Goal: Task Accomplishment & Management: Manage account settings

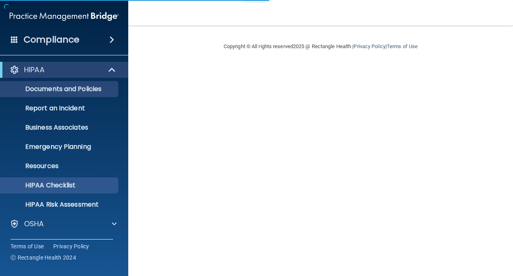
scroll to position [57, 0]
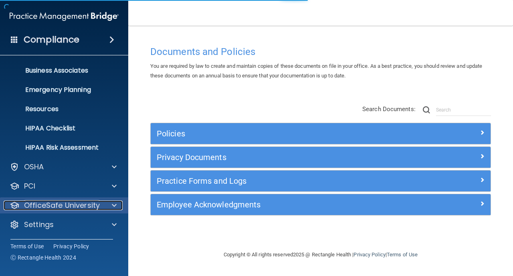
click at [37, 208] on p "OfficeSafe University" at bounding box center [62, 205] width 76 height 10
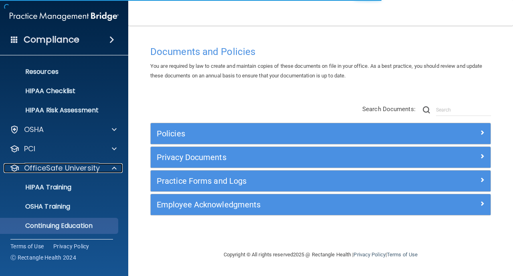
scroll to position [114, 0]
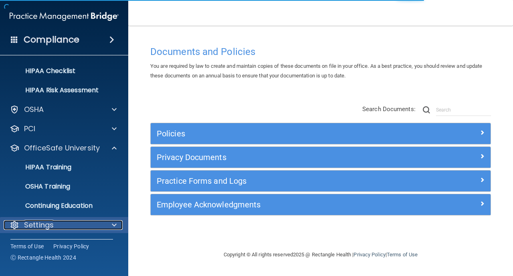
click at [33, 228] on p "Settings" at bounding box center [39, 225] width 30 height 10
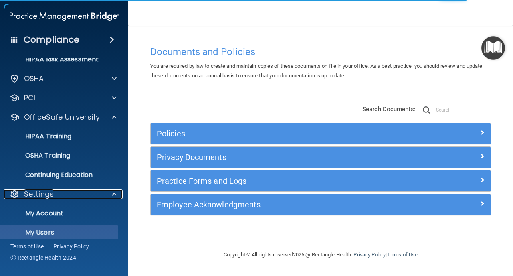
scroll to position [191, 0]
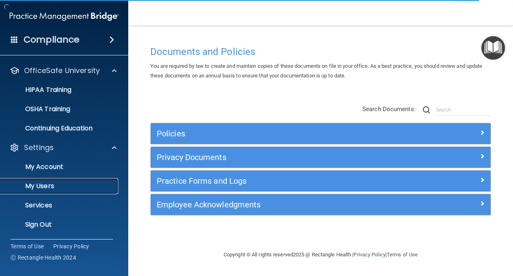
click at [36, 189] on p "My Users" at bounding box center [59, 186] width 109 height 8
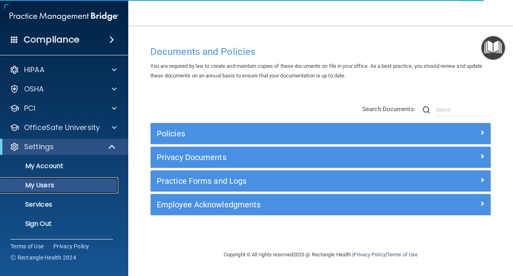
select select "20"
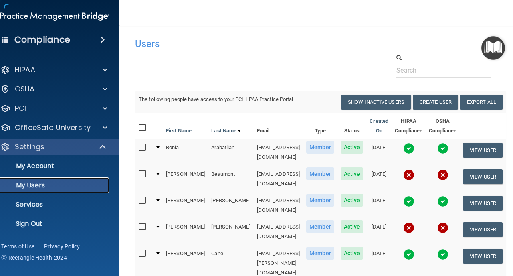
scroll to position [404, 0]
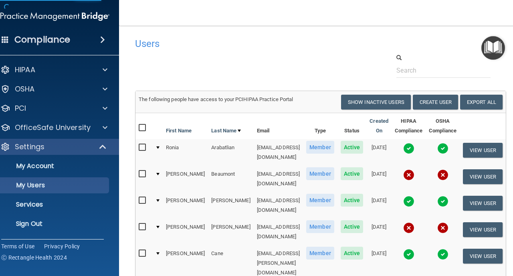
select select "20"
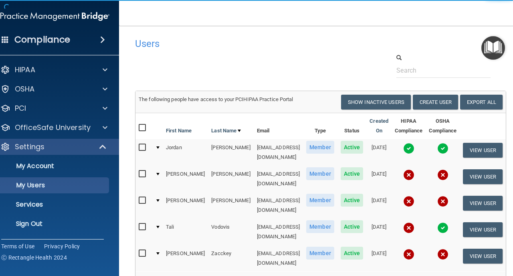
drag, startPoint x: 195, startPoint y: 195, endPoint x: 267, endPoint y: 194, distance: 72.5
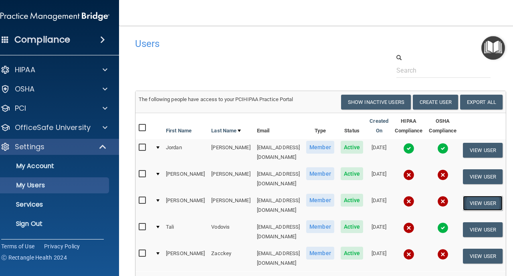
click at [484, 195] on button "View User" at bounding box center [483, 202] width 40 height 15
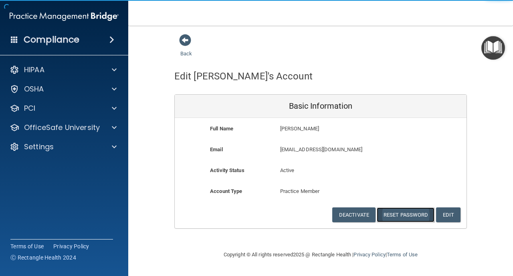
click at [409, 211] on button "Reset Password" at bounding box center [405, 214] width 58 height 15
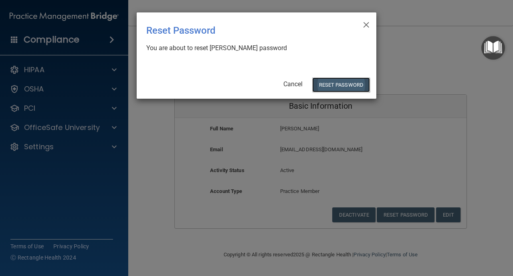
click at [339, 83] on button "Reset Password" at bounding box center [341, 84] width 58 height 15
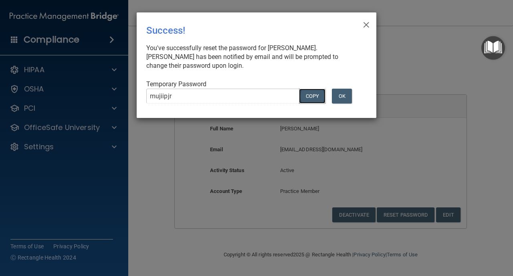
click at [313, 94] on button "COPY" at bounding box center [312, 96] width 26 height 15
click at [364, 24] on span "×" at bounding box center [365, 24] width 7 height 16
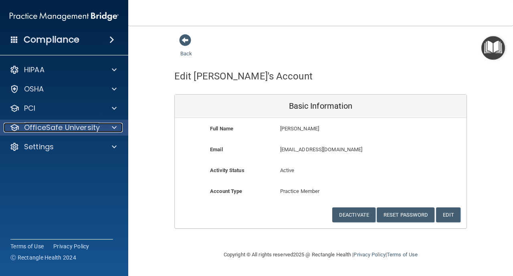
click at [38, 131] on p "OfficeSafe University" at bounding box center [62, 128] width 76 height 10
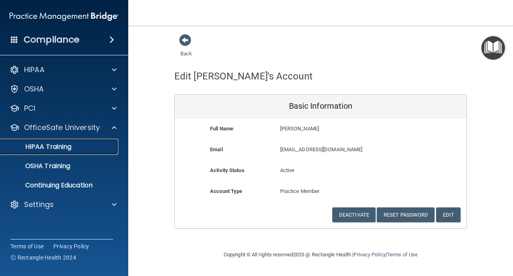
click at [39, 144] on p "HIPAA Training" at bounding box center [38, 147] width 66 height 8
